Goal: Transaction & Acquisition: Purchase product/service

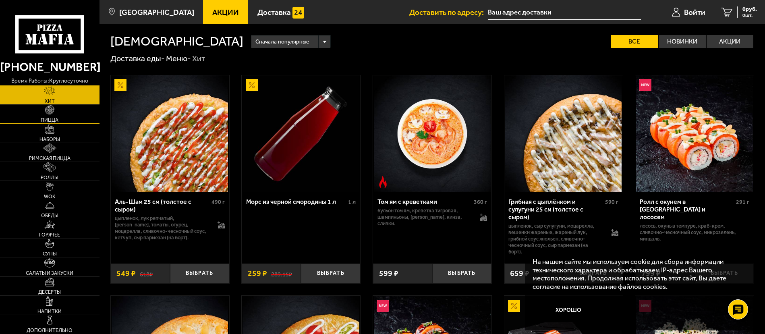
click at [67, 110] on link "Пицца" at bounding box center [49, 114] width 99 height 19
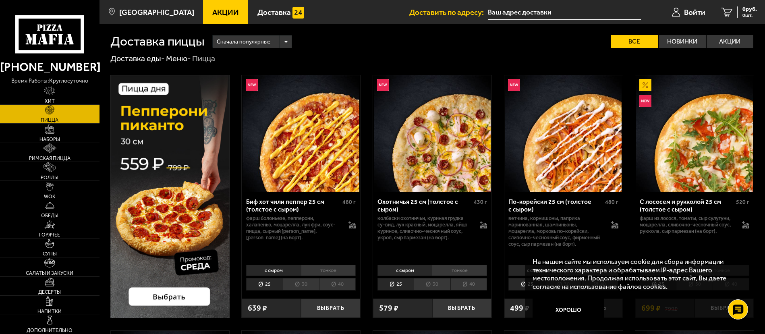
click at [429, 288] on li "30" at bounding box center [432, 284] width 36 height 12
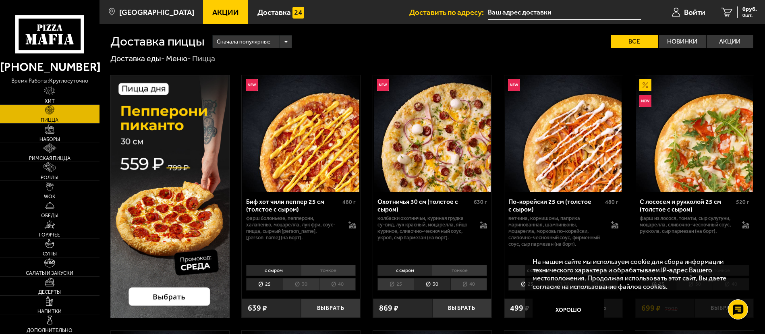
click at [470, 267] on li "тонкое" at bounding box center [459, 270] width 55 height 11
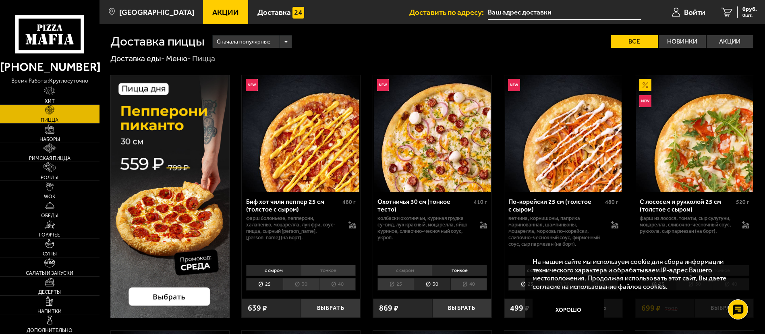
click at [412, 269] on li "с сыром" at bounding box center [404, 270] width 55 height 11
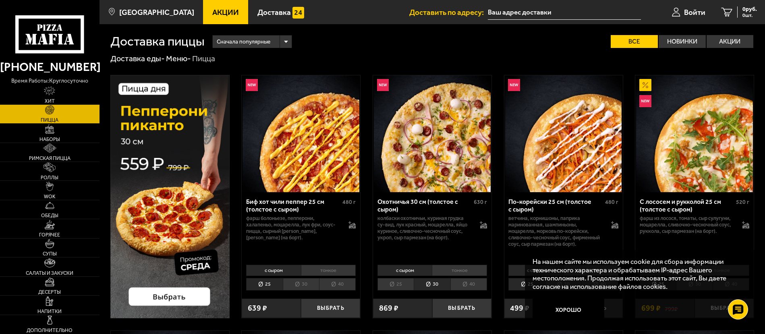
click at [459, 272] on li "тонкое" at bounding box center [459, 270] width 55 height 11
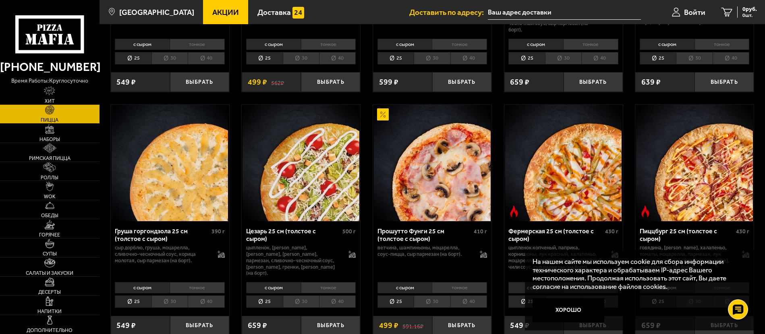
scroll to position [725, 0]
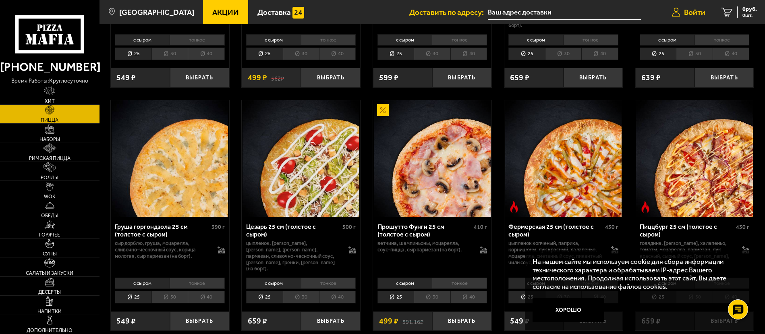
click at [690, 17] on link "Войти" at bounding box center [689, 12] width 50 height 24
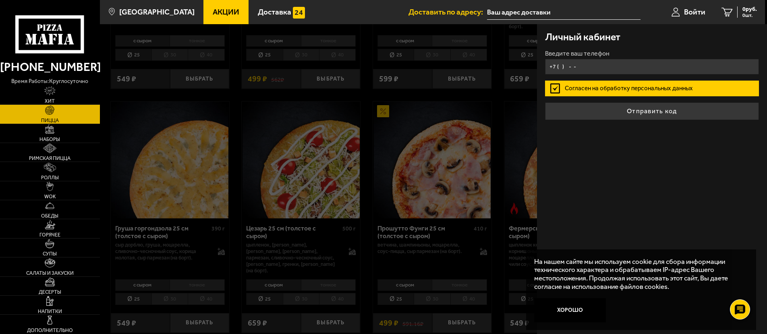
click at [569, 66] on input "+7 ( ) - -" at bounding box center [652, 67] width 214 height 16
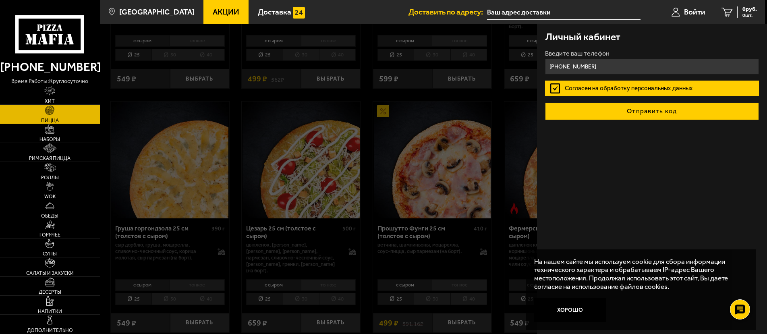
type input "[PHONE_NUMBER]"
click at [692, 114] on button "Отправить код" at bounding box center [652, 111] width 214 height 18
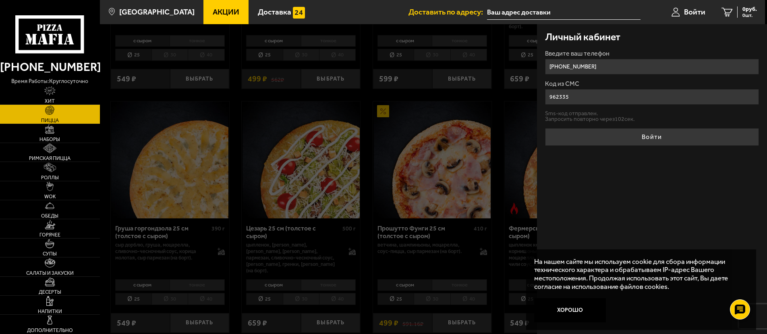
type input "962335"
click at [545, 128] on button "Войти" at bounding box center [652, 137] width 214 height 18
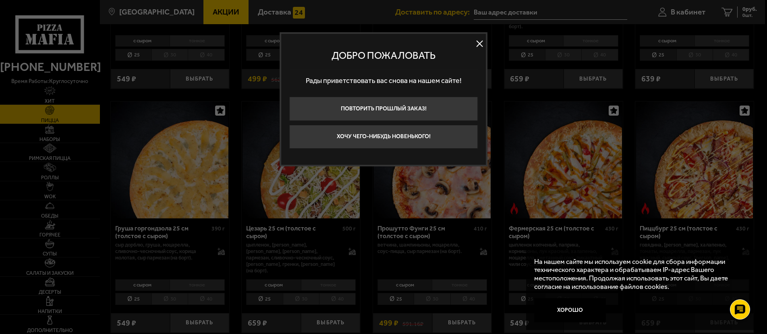
click at [477, 47] on button at bounding box center [480, 44] width 12 height 12
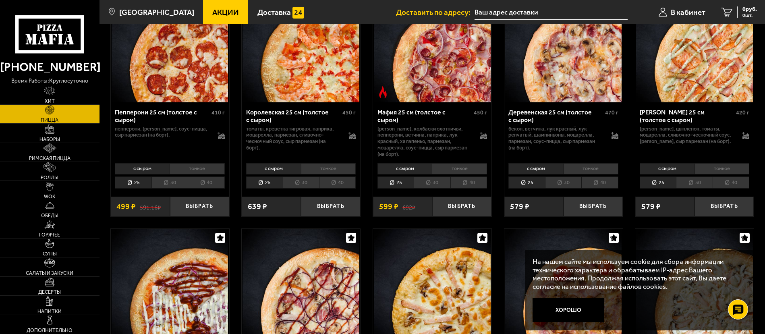
scroll to position [1088, 0]
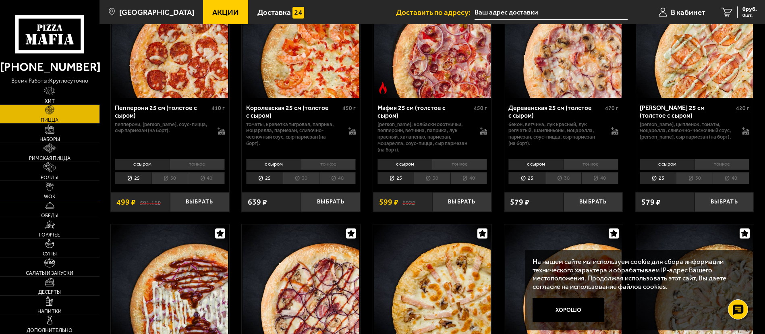
click at [61, 193] on link "WOK" at bounding box center [49, 190] width 99 height 19
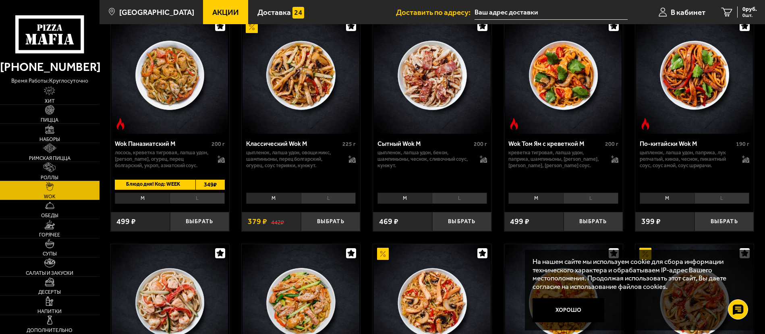
scroll to position [282, 0]
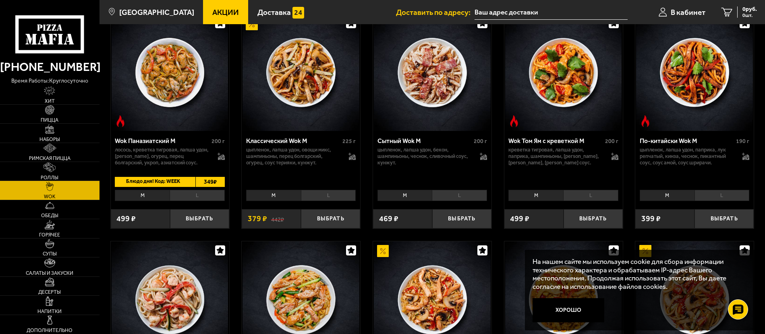
click at [323, 195] on li "L" at bounding box center [328, 195] width 55 height 11
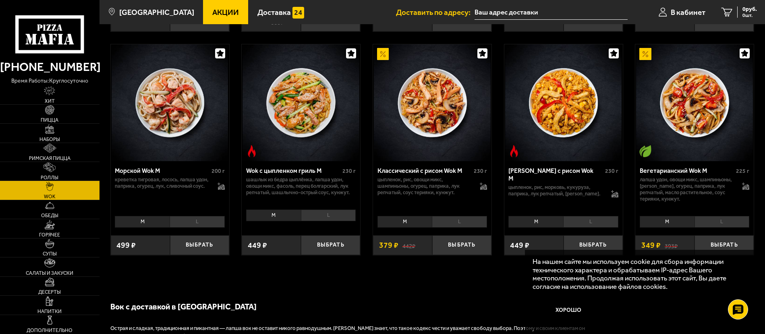
scroll to position [483, 0]
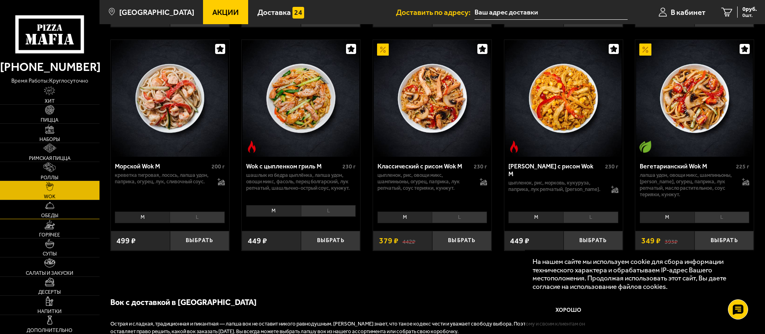
click at [47, 204] on img at bounding box center [49, 205] width 9 height 9
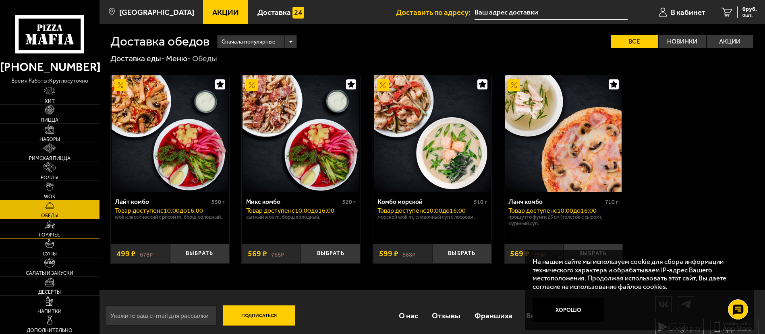
click at [80, 231] on link "Горячее" at bounding box center [49, 228] width 99 height 19
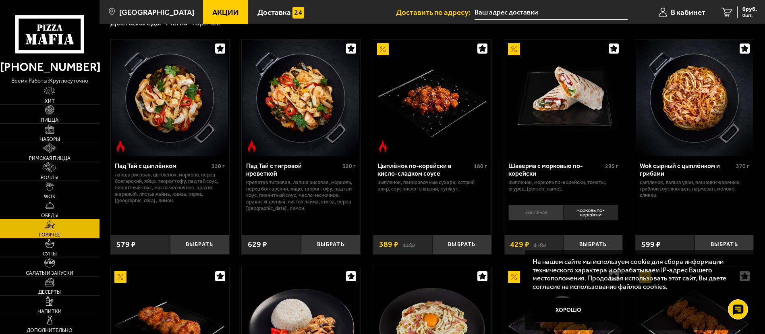
scroll to position [40, 0]
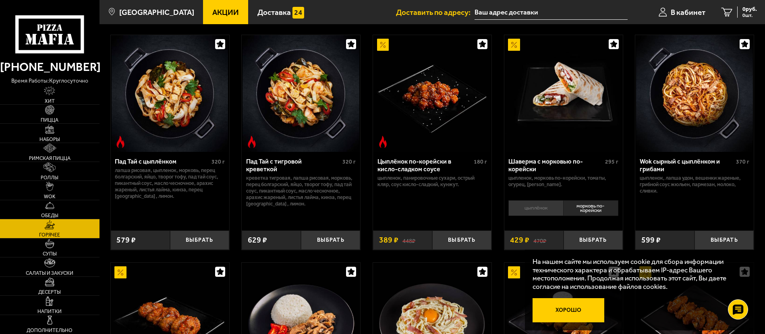
click at [580, 307] on button "Хорошо" at bounding box center [568, 310] width 72 height 24
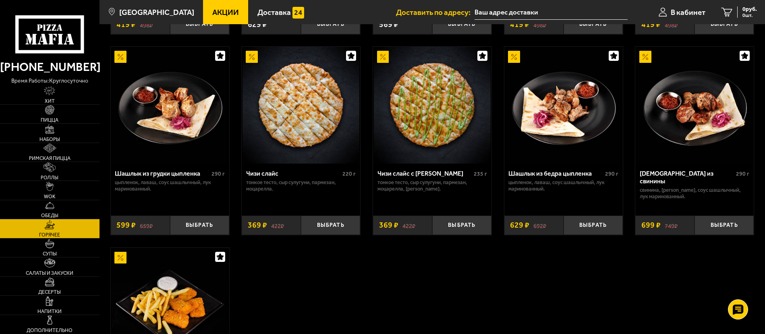
scroll to position [483, 0]
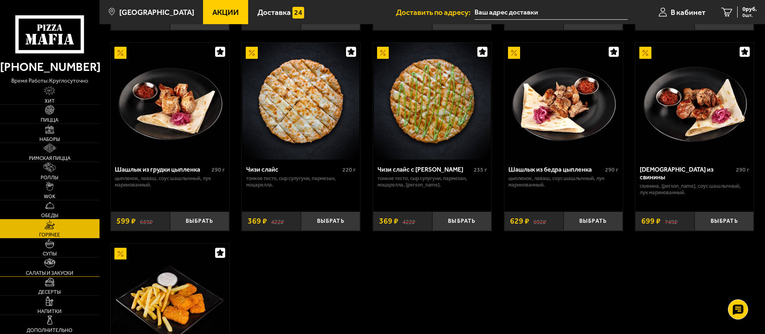
click at [55, 269] on link "Салаты и закуски" at bounding box center [49, 266] width 99 height 19
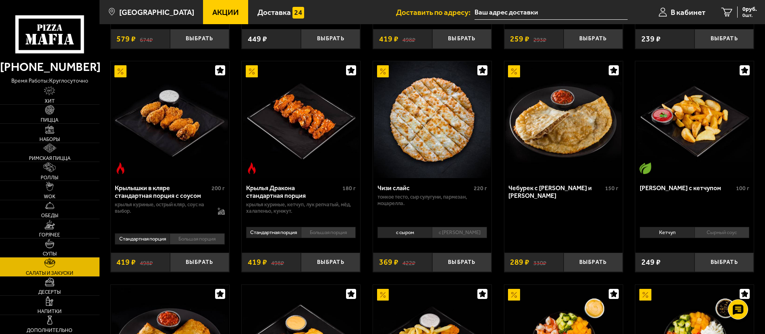
scroll to position [242, 0]
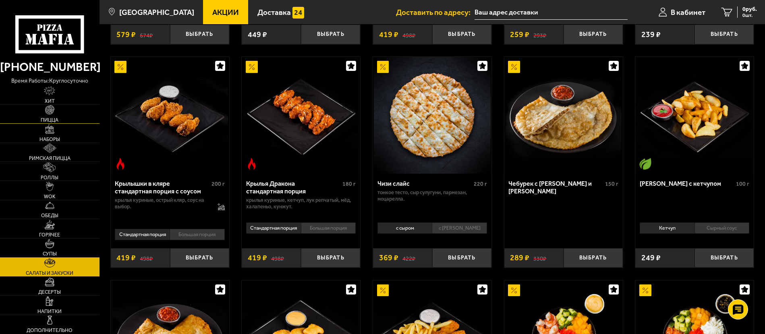
click at [64, 109] on link "Пицца" at bounding box center [49, 114] width 99 height 19
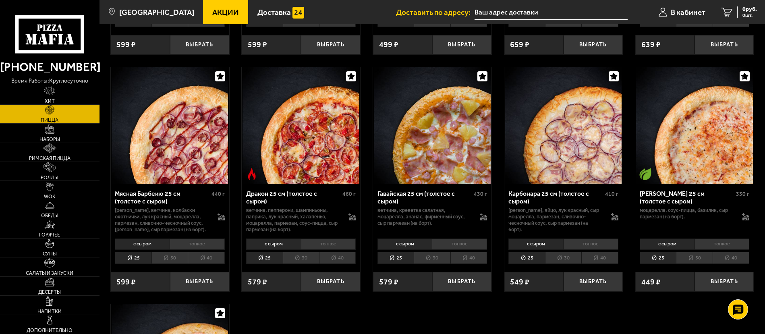
scroll to position [1490, 0]
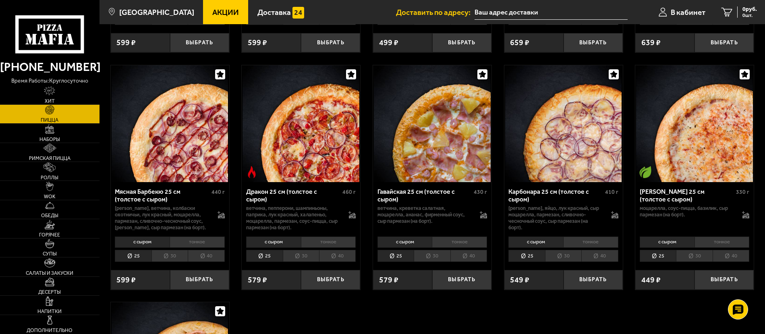
click at [168, 256] on li "30" at bounding box center [169, 256] width 36 height 12
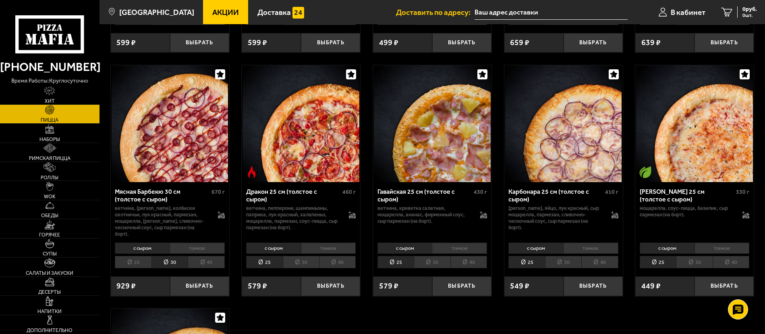
click at [189, 242] on li "тонкое" at bounding box center [197, 247] width 55 height 11
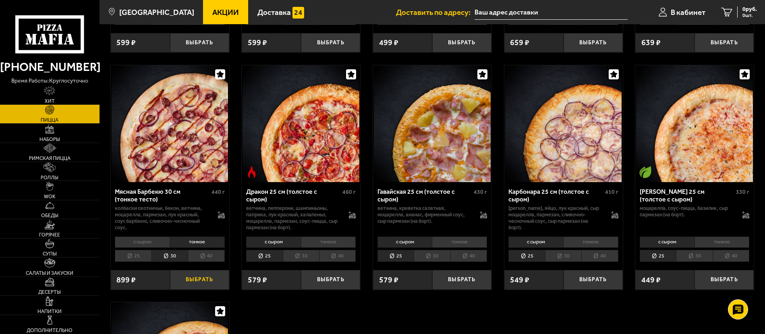
click at [189, 275] on button "Выбрать" at bounding box center [199, 279] width 59 height 19
click at [66, 261] on link "Салаты и закуски" at bounding box center [49, 266] width 99 height 19
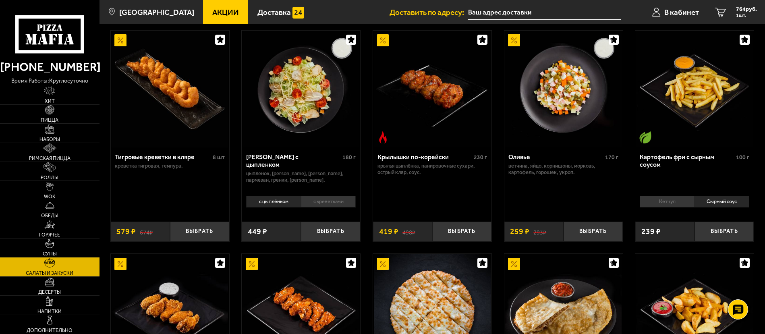
scroll to position [40, 0]
